Goal: Information Seeking & Learning: Learn about a topic

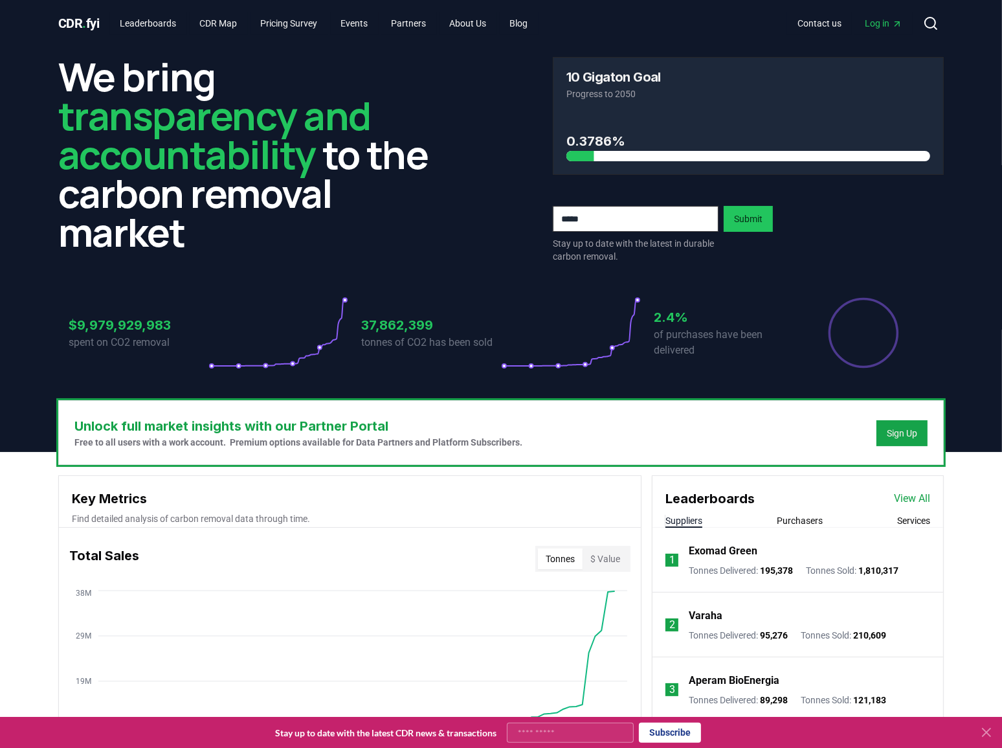
click at [662, 431] on div "Unlock full market insights with our Partner Portal Free to all users with a wo…" at bounding box center [501, 432] width 884 height 63
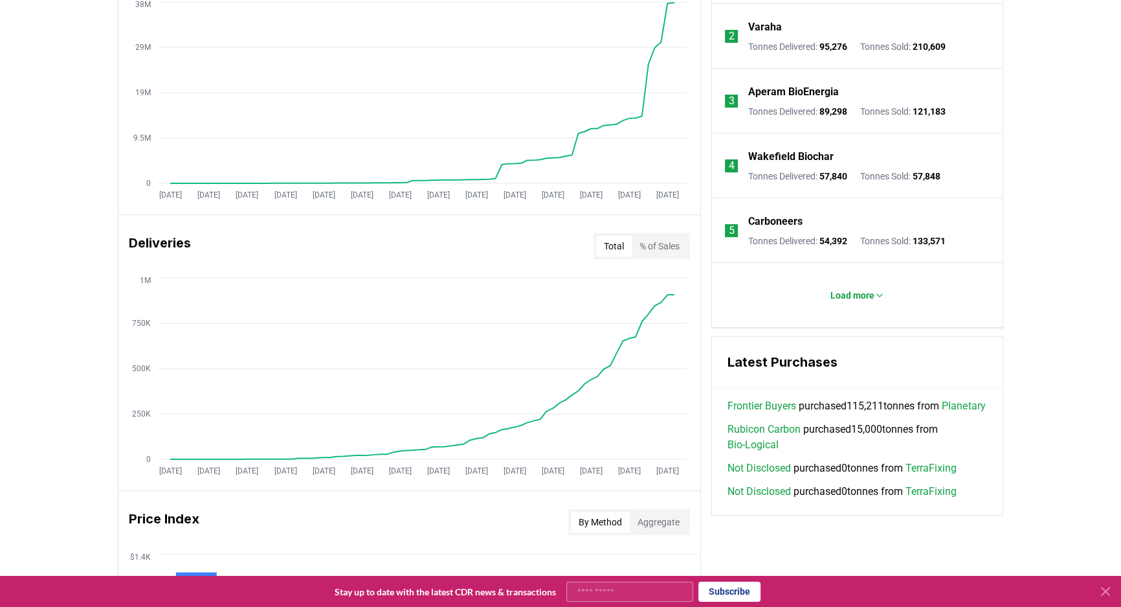
scroll to position [353, 0]
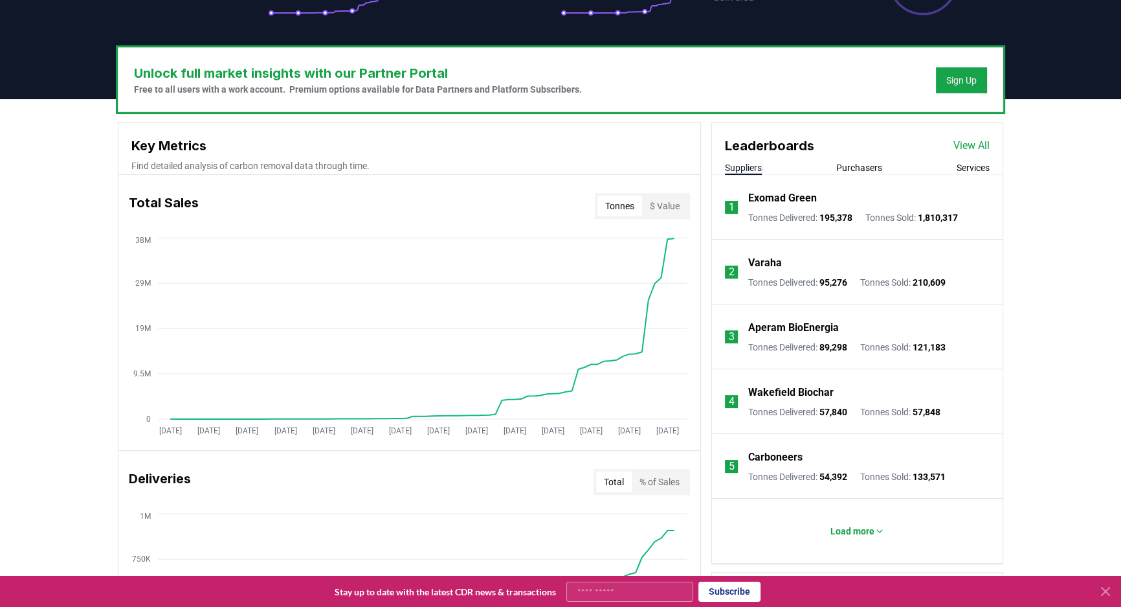
click at [853, 161] on button "Purchasers" at bounding box center [859, 167] width 46 height 13
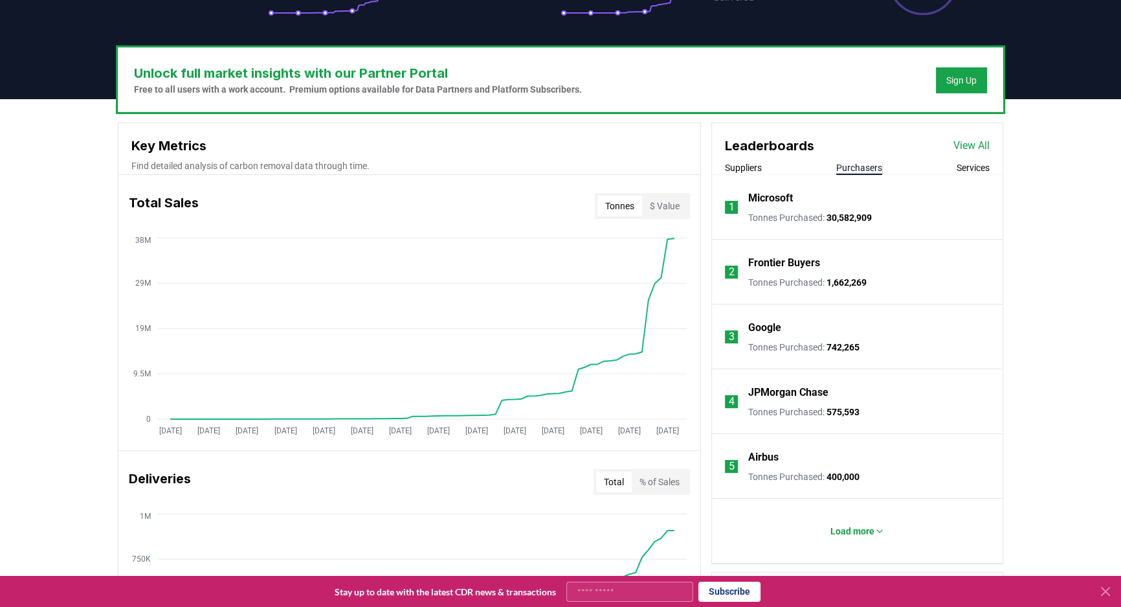
click at [774, 194] on p "Microsoft" at bounding box center [770, 198] width 45 height 16
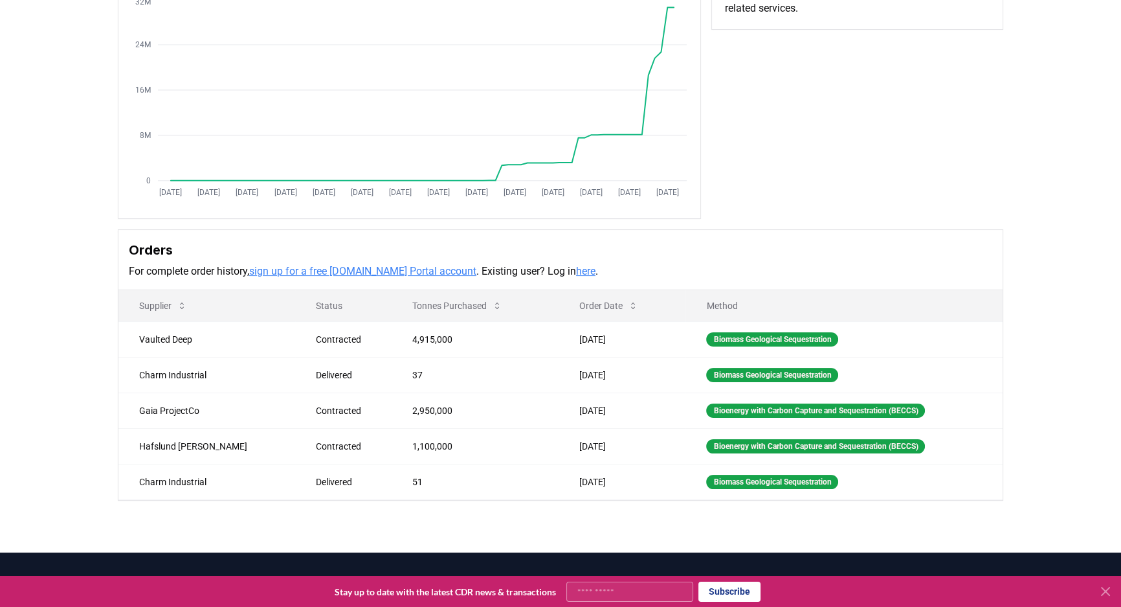
scroll to position [176, 0]
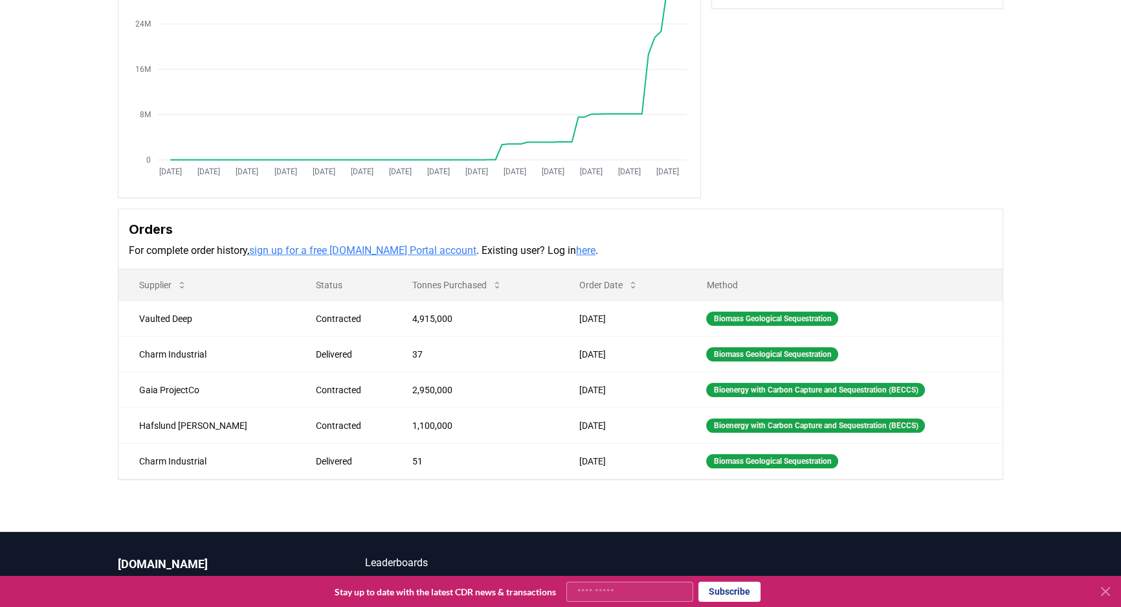
click at [477, 508] on div "Purchaser Metrics Purchases Jan 2019 Jul 2019 Jan 2020 Jul 2020 Jan 2021 Jul 20…" at bounding box center [560, 226] width 1121 height 609
click at [1042, 245] on div "Purchaser Metrics Purchases Jan 2019 Jul 2019 Jan 2020 Jul 2020 Jan 2021 Jul 20…" at bounding box center [560, 226] width 1121 height 609
